Goal: Browse casually

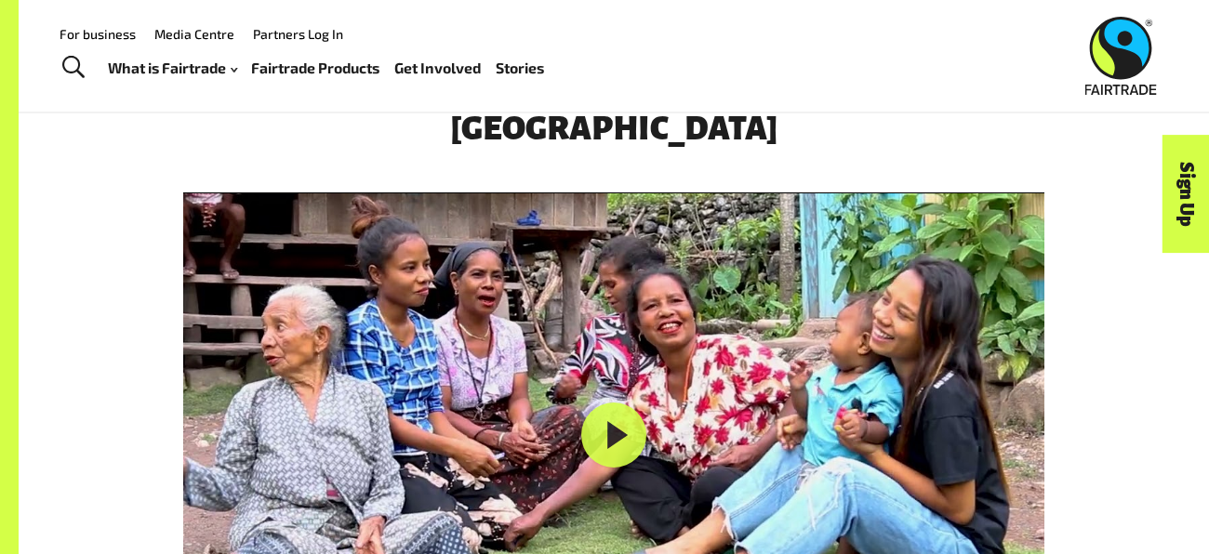
scroll to position [2766, 0]
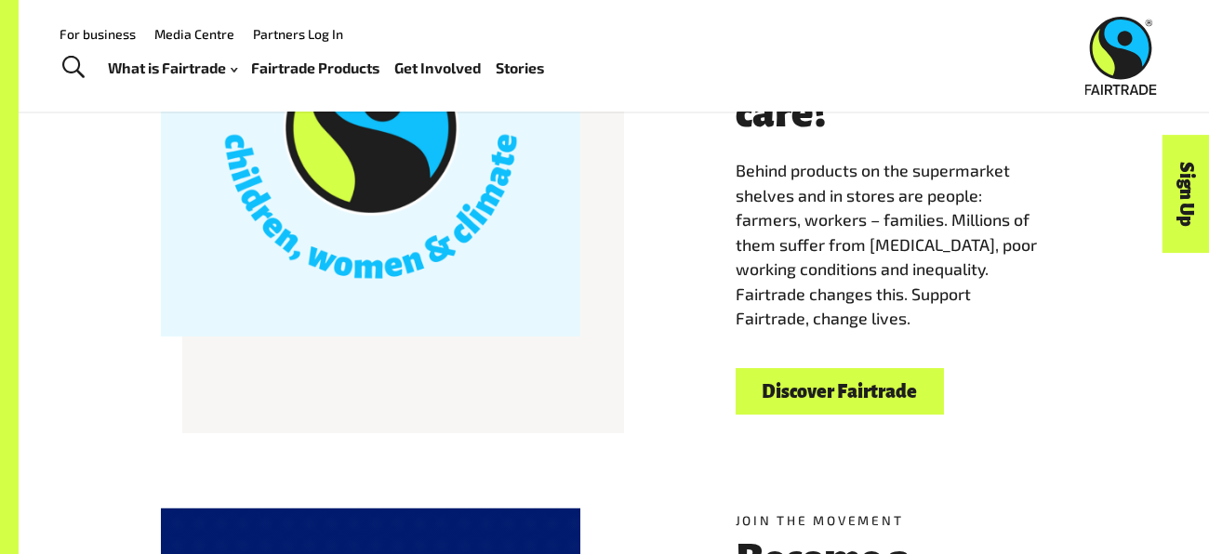
scroll to position [0, 0]
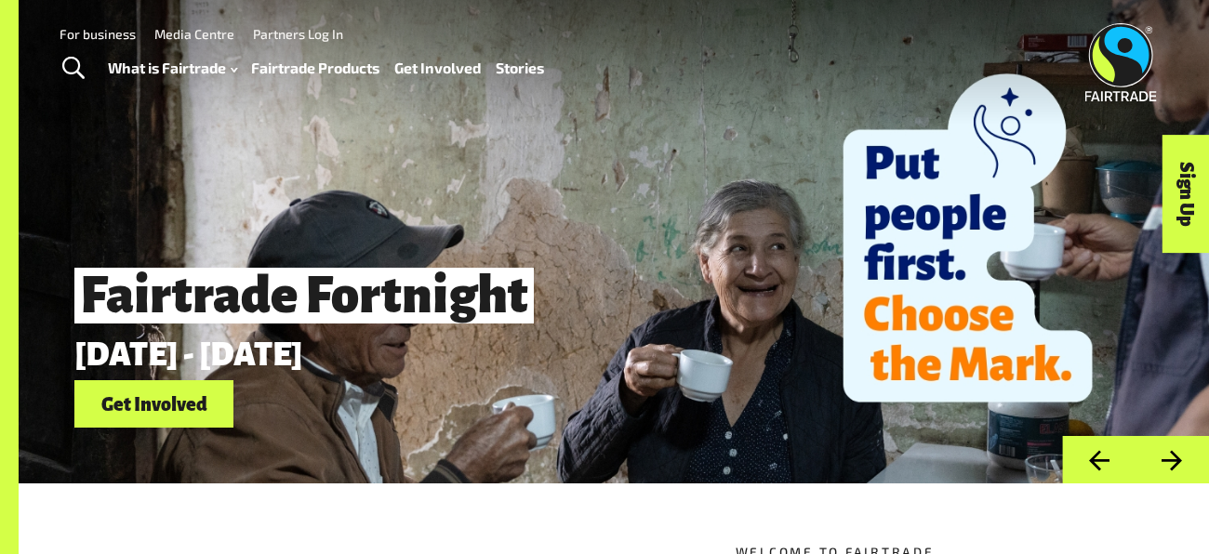
click at [1172, 453] on button "Next" at bounding box center [1172, 459] width 73 height 47
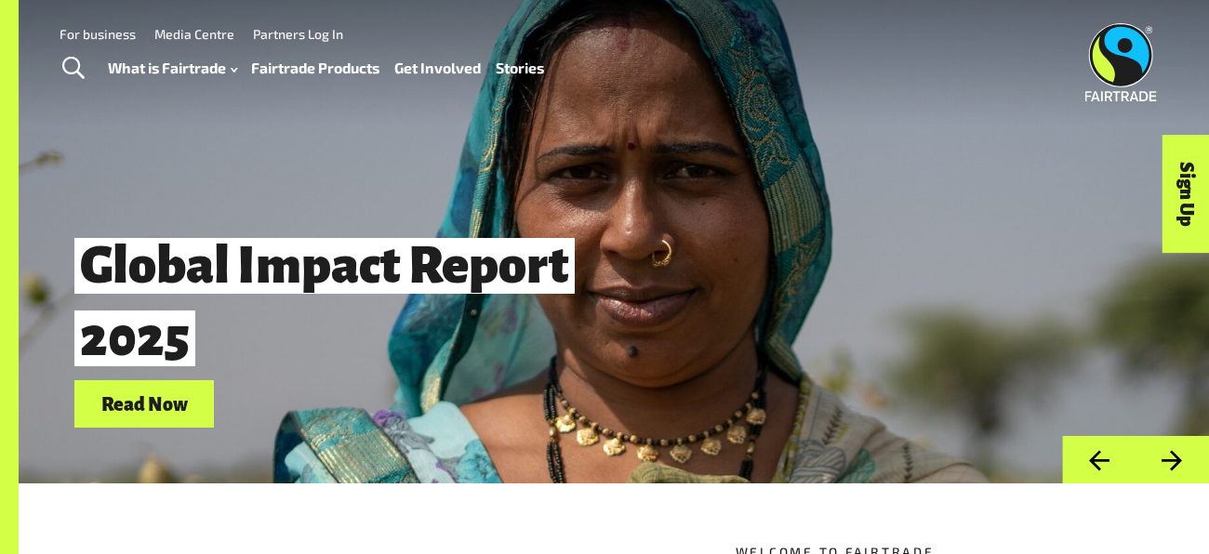
click at [1172, 453] on button "Next" at bounding box center [1172, 459] width 73 height 47
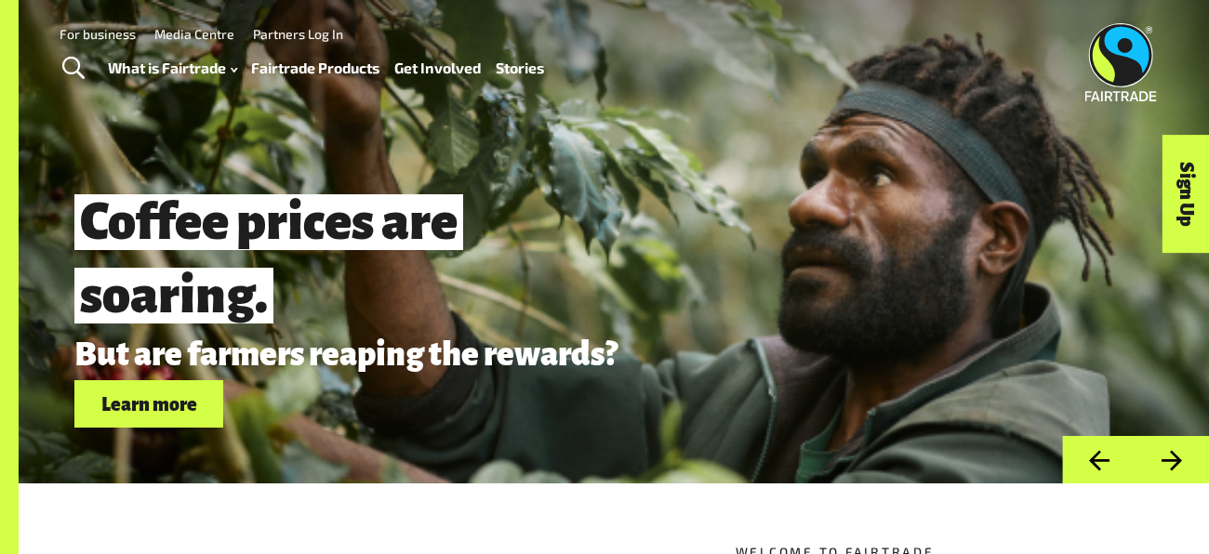
click at [1172, 453] on button "Next" at bounding box center [1172, 459] width 73 height 47
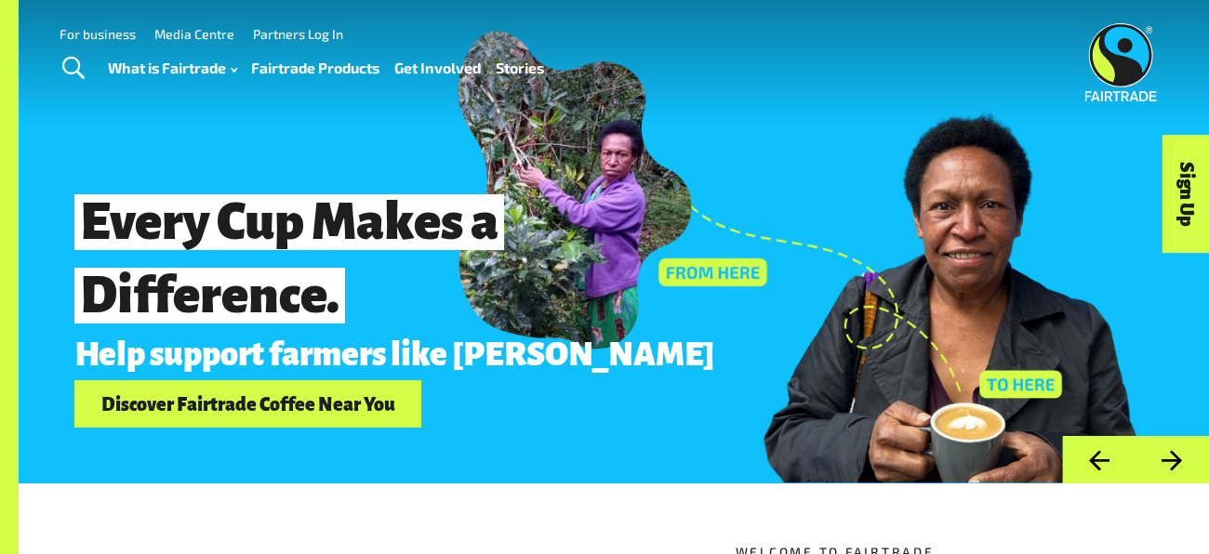
click at [1097, 455] on button "Previous" at bounding box center [1098, 459] width 73 height 47
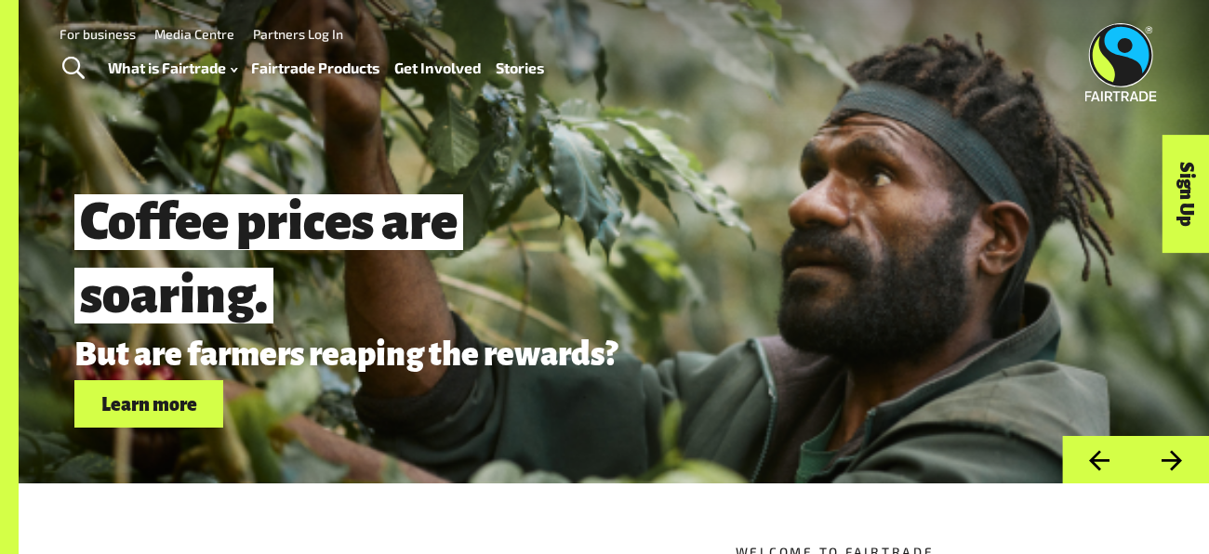
click at [1097, 455] on button "Previous" at bounding box center [1098, 459] width 73 height 47
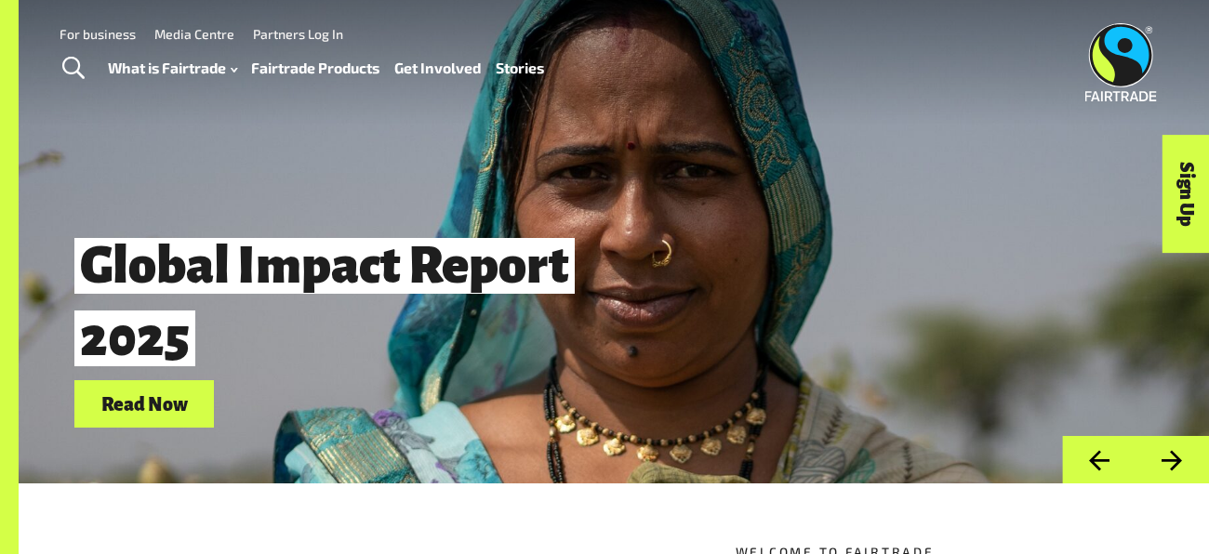
click at [1097, 455] on button "Previous" at bounding box center [1098, 459] width 73 height 47
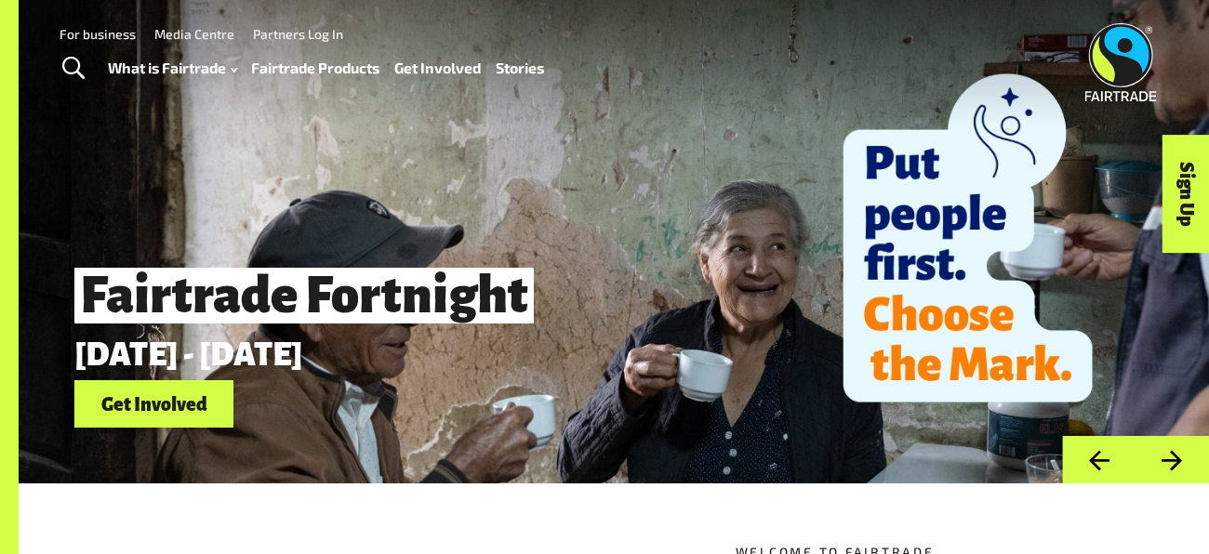
click at [1097, 455] on button "Previous" at bounding box center [1098, 459] width 73 height 47
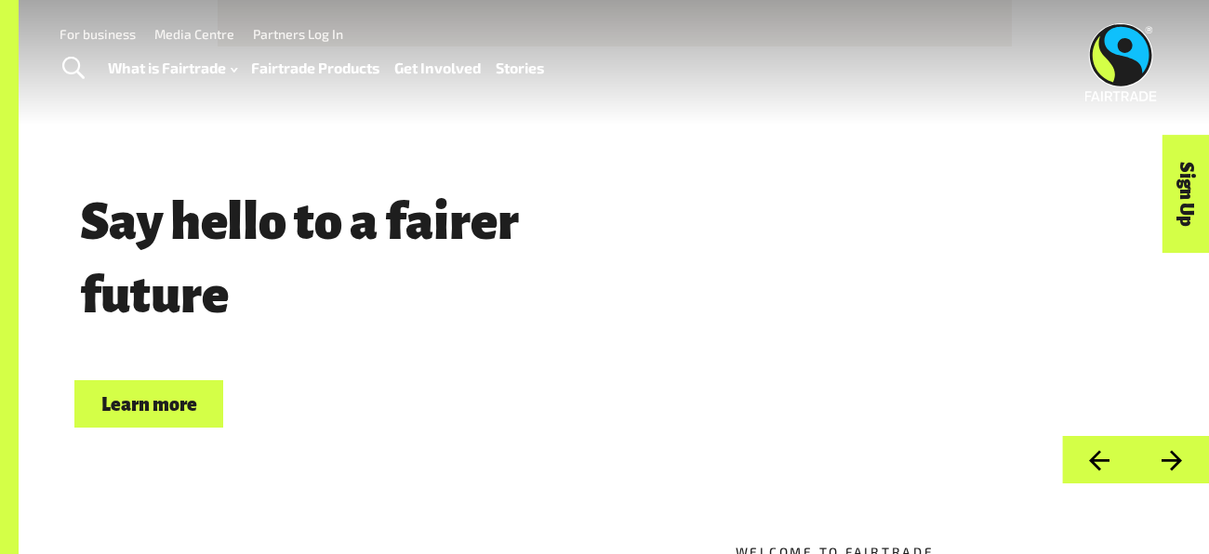
click at [1097, 455] on button "Previous" at bounding box center [1098, 459] width 73 height 47
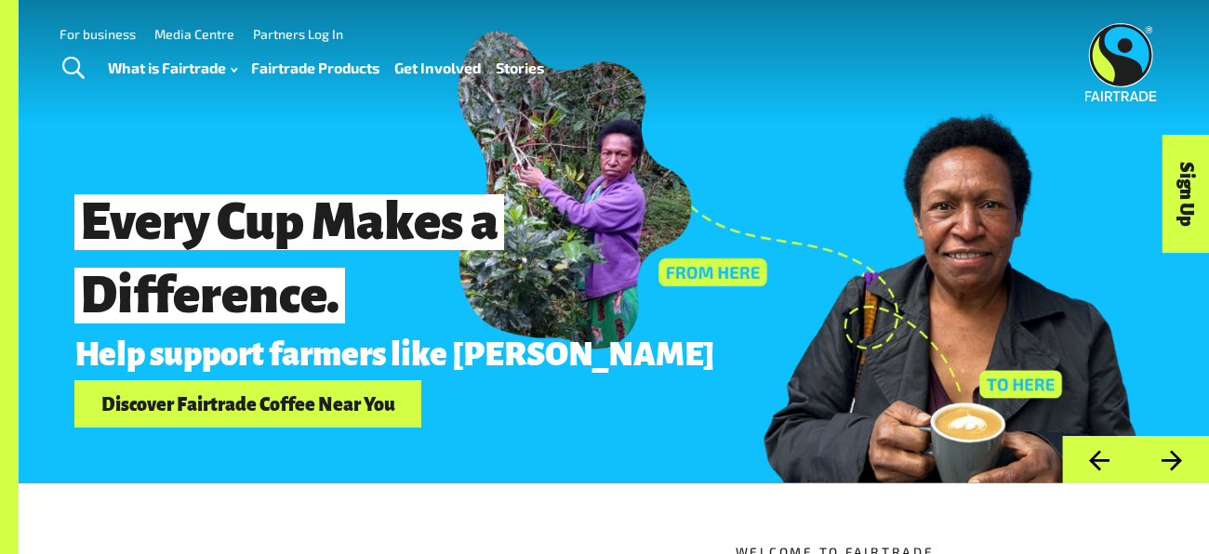
click at [1162, 462] on button "Next" at bounding box center [1172, 459] width 73 height 47
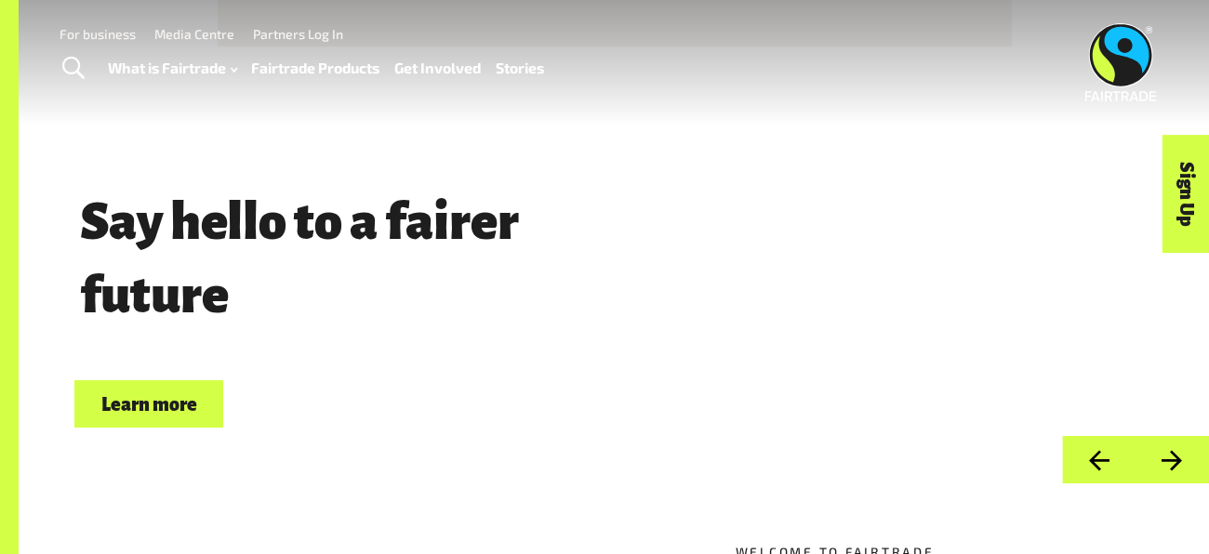
click at [1162, 462] on button "Next" at bounding box center [1172, 459] width 73 height 47
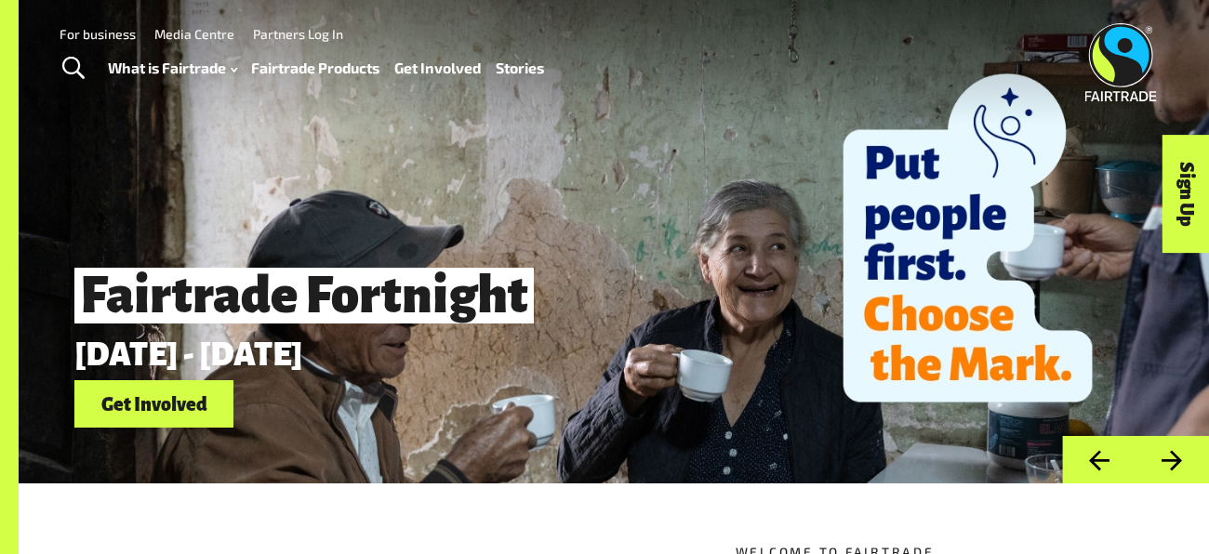
click at [1162, 462] on button "Next" at bounding box center [1172, 459] width 73 height 47
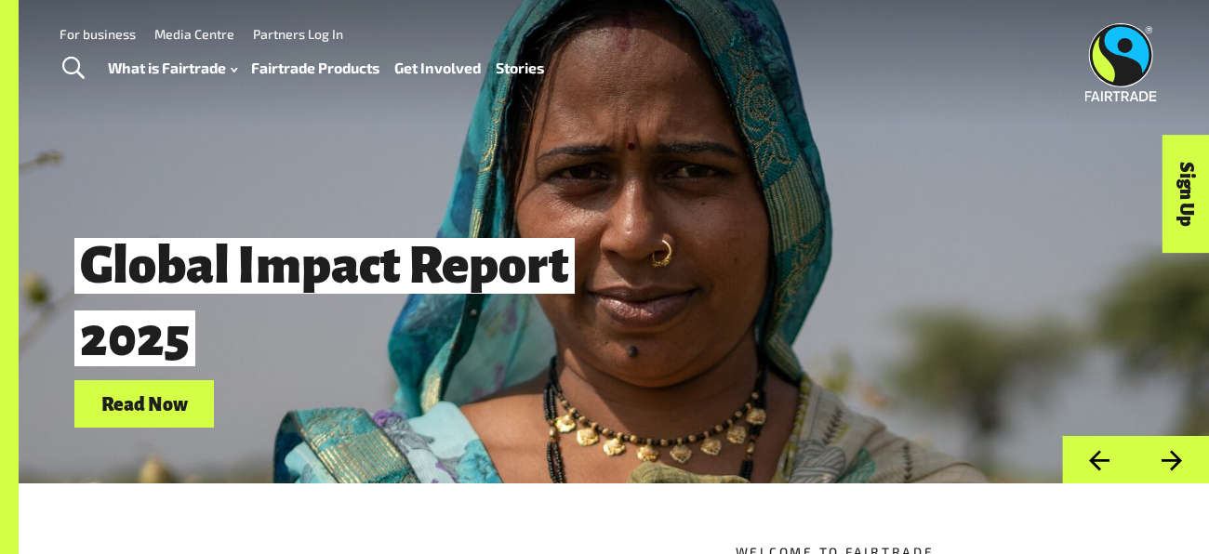
click at [1162, 462] on button "Next" at bounding box center [1172, 459] width 73 height 47
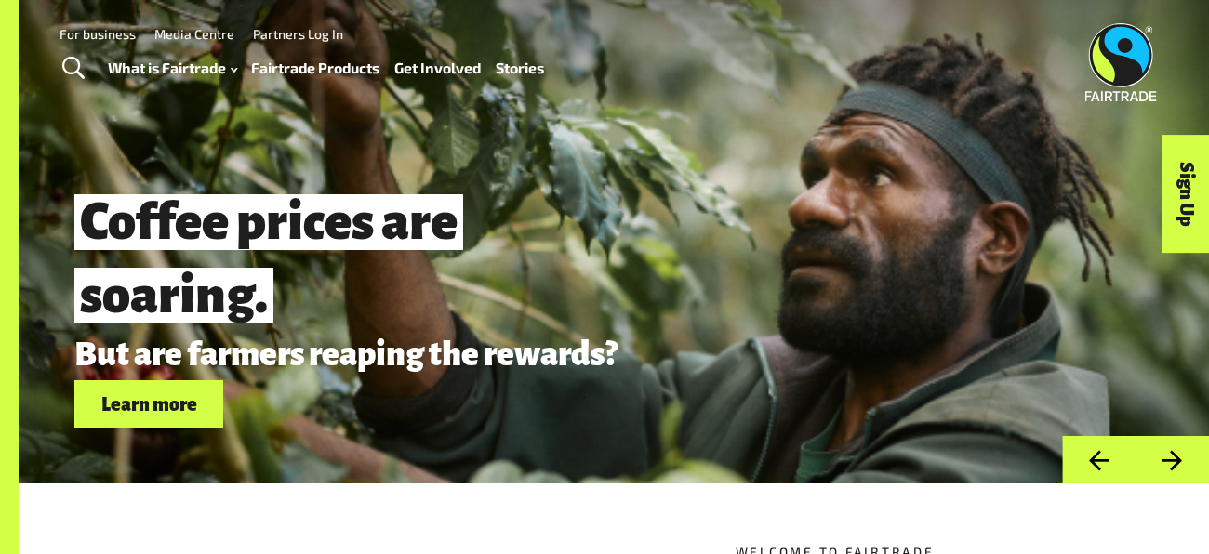
click at [1162, 462] on button "Next" at bounding box center [1172, 459] width 73 height 47
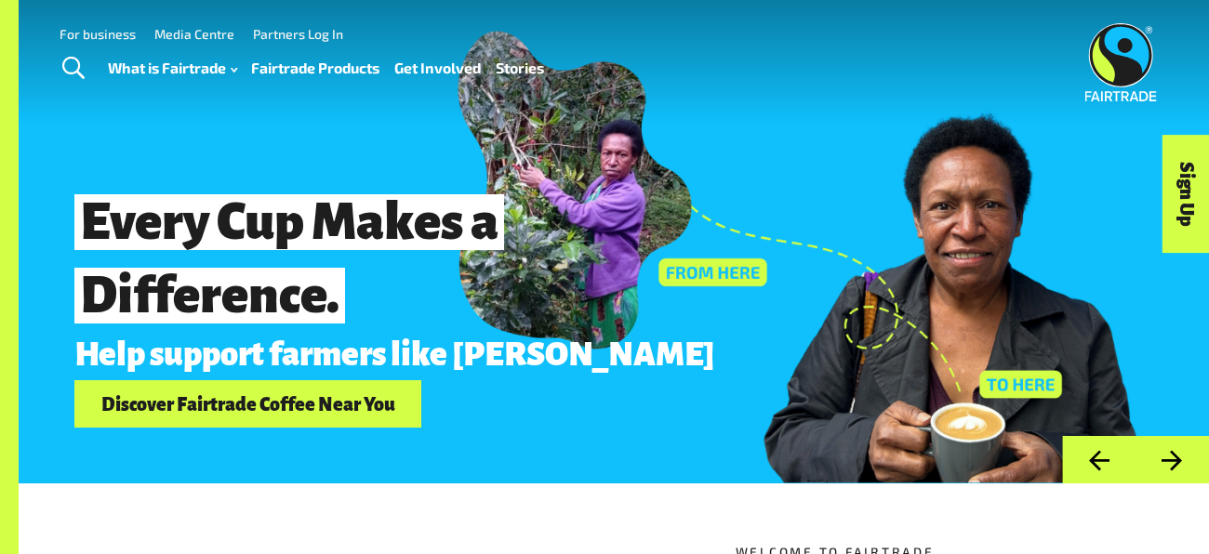
click at [1162, 462] on button "Next" at bounding box center [1172, 459] width 73 height 47
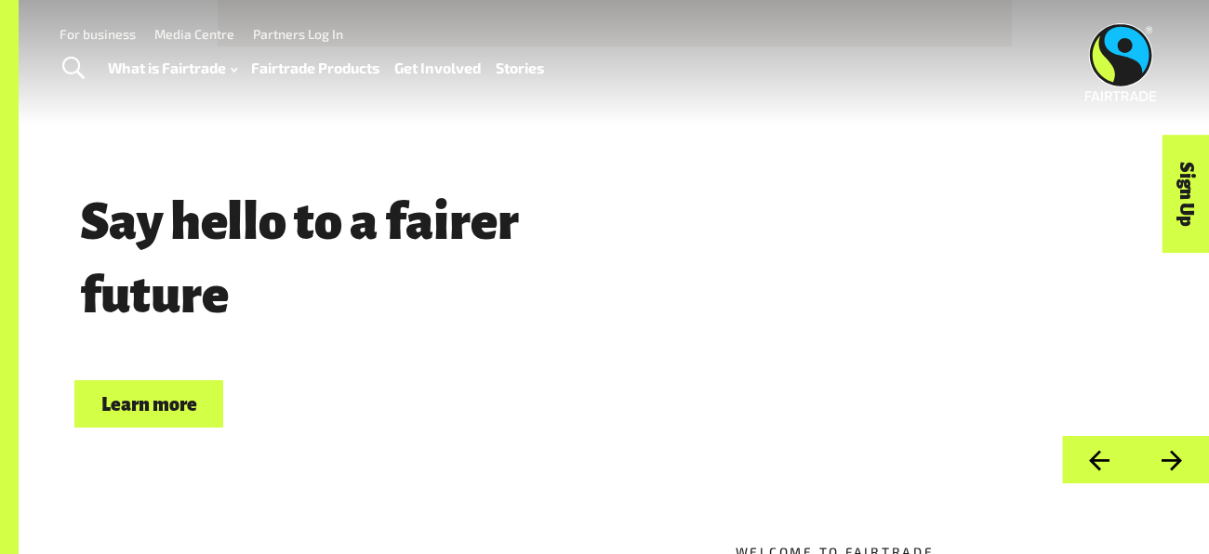
click at [1162, 462] on button "Next" at bounding box center [1172, 459] width 73 height 47
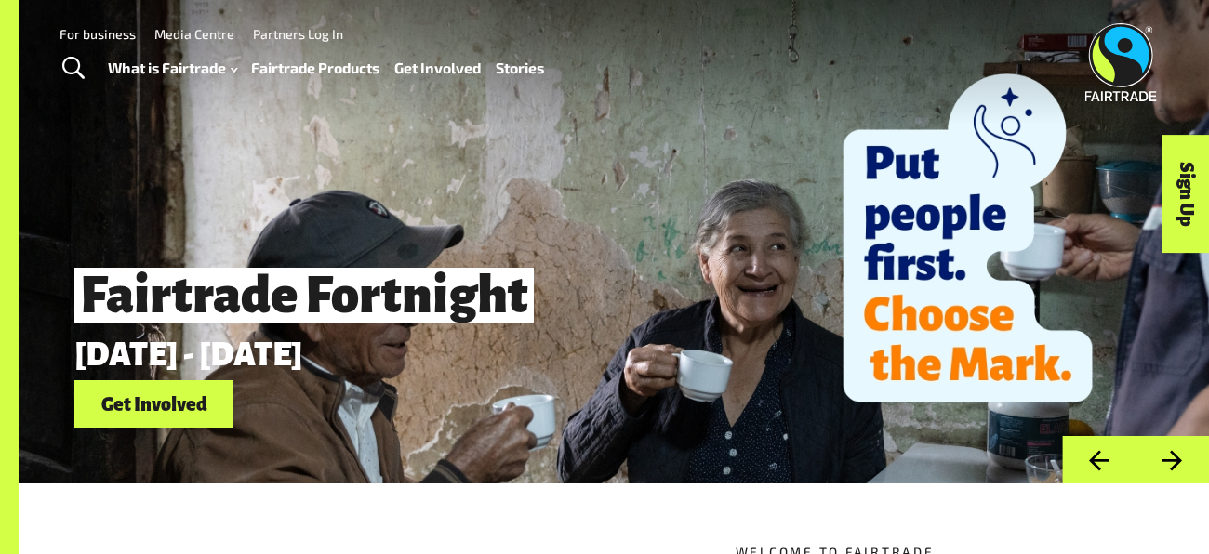
click at [1099, 464] on button "Previous" at bounding box center [1098, 459] width 73 height 47
